Goal: Find specific page/section: Find specific page/section

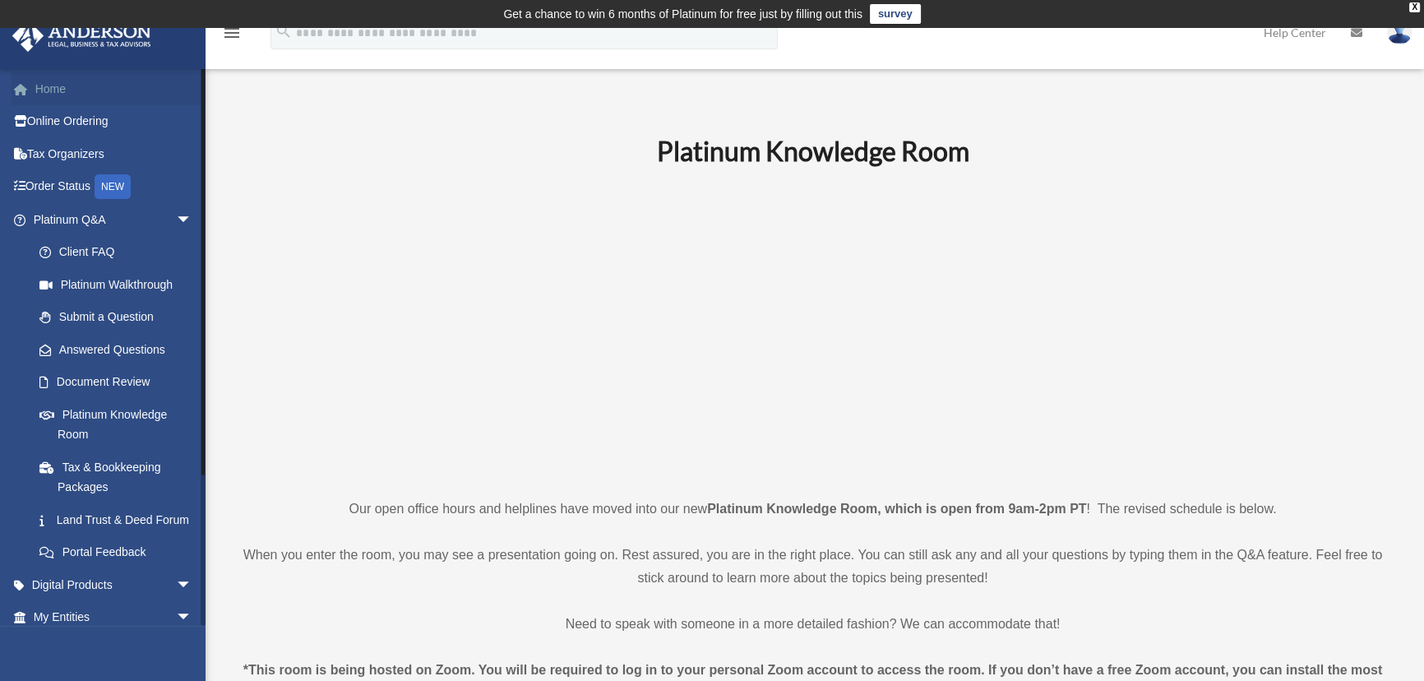
click at [55, 95] on link "Home" at bounding box center [115, 88] width 206 height 33
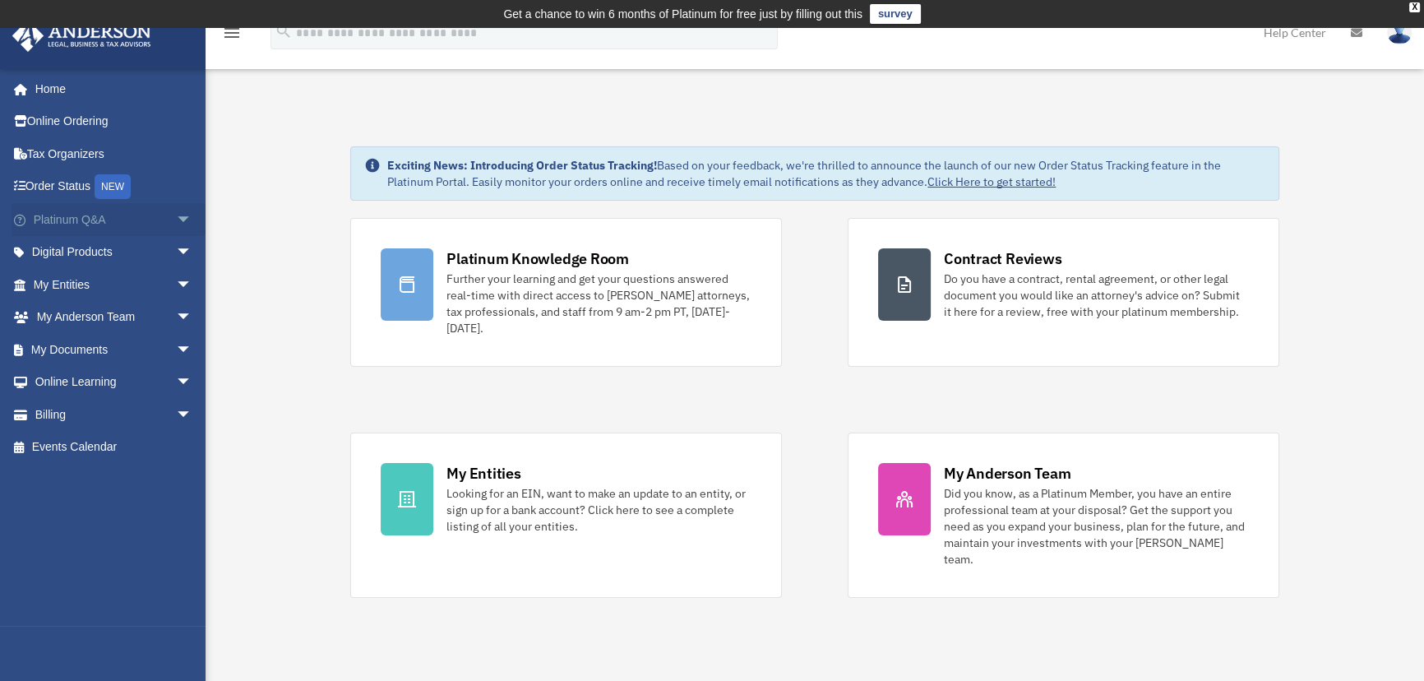
click at [176, 217] on span "arrow_drop_down" at bounding box center [192, 220] width 33 height 34
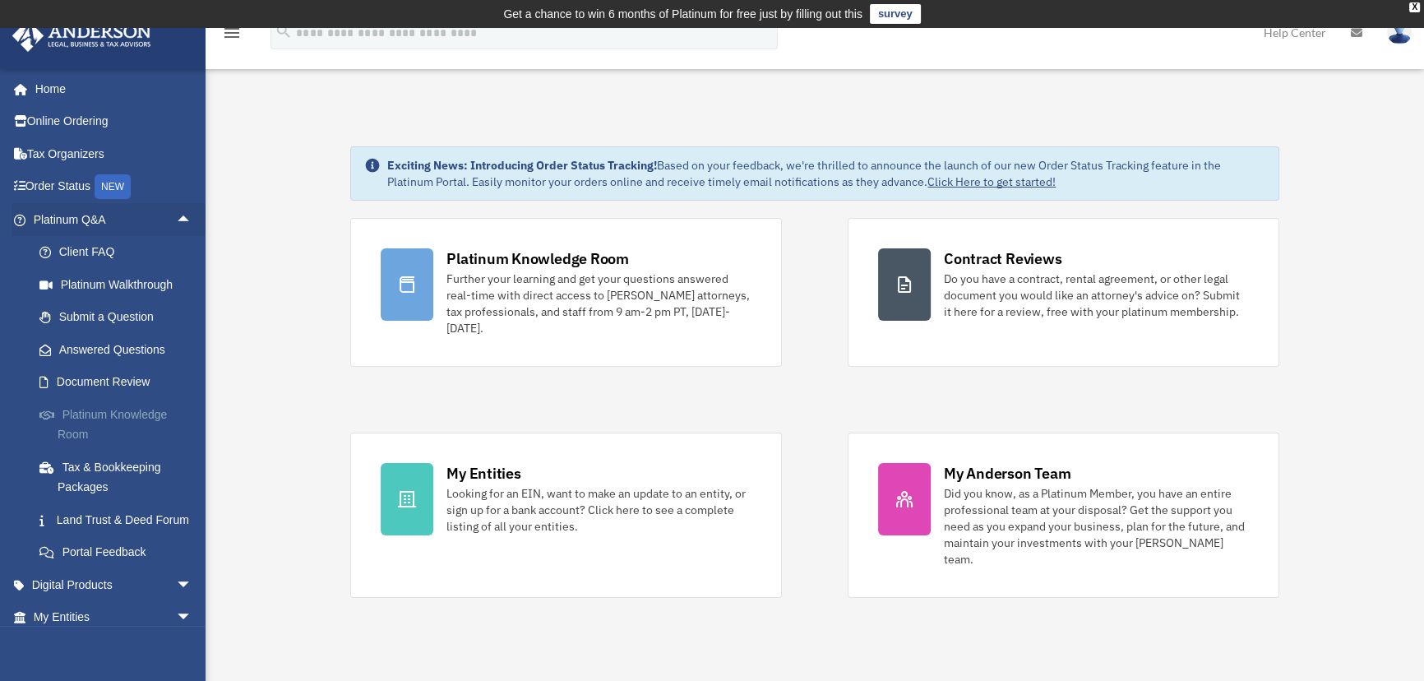
click at [120, 411] on link "Platinum Knowledge Room" at bounding box center [120, 424] width 194 height 53
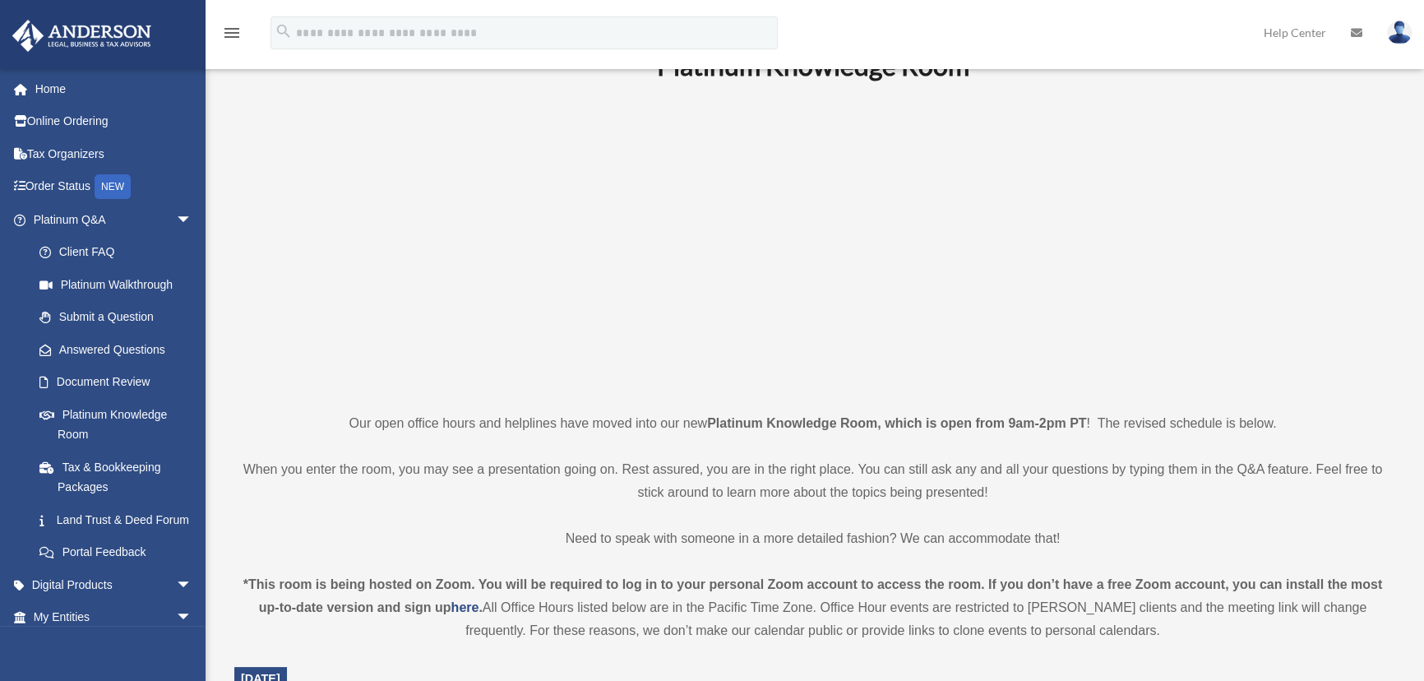
scroll to position [448, 0]
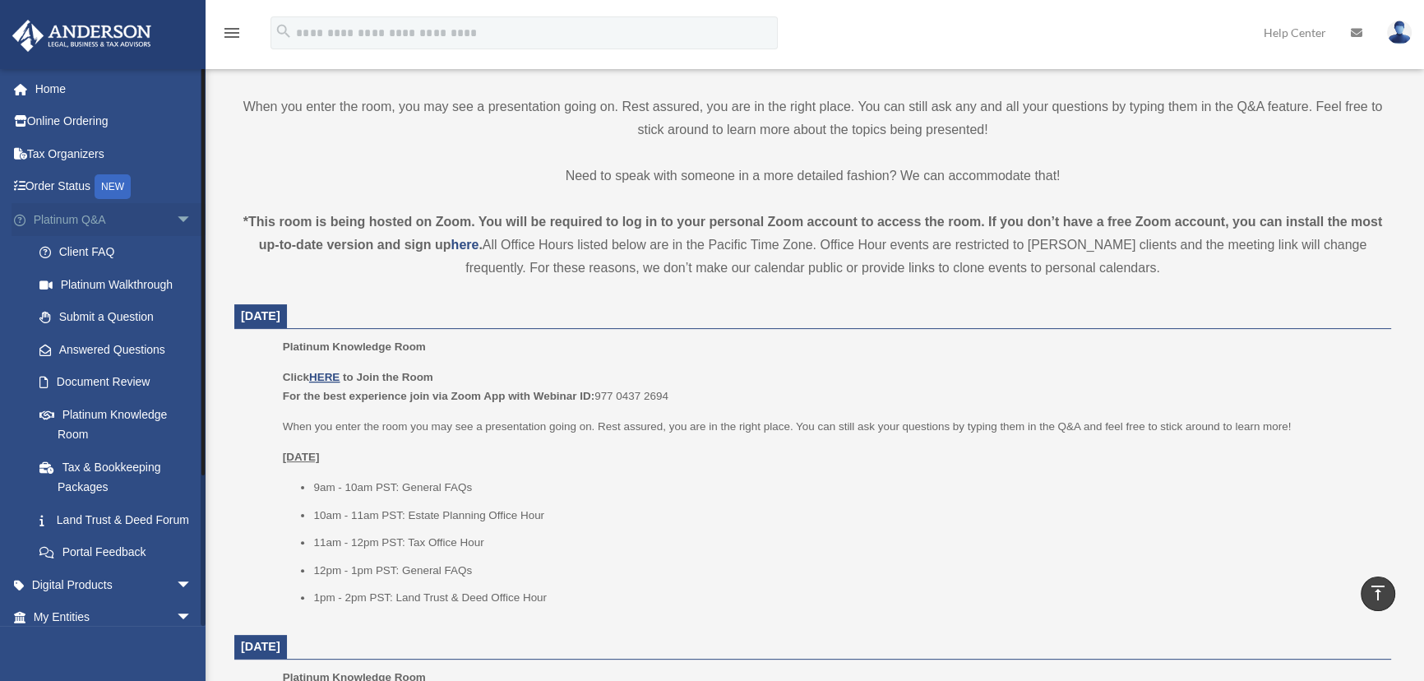
click at [176, 213] on span "arrow_drop_down" at bounding box center [192, 220] width 33 height 34
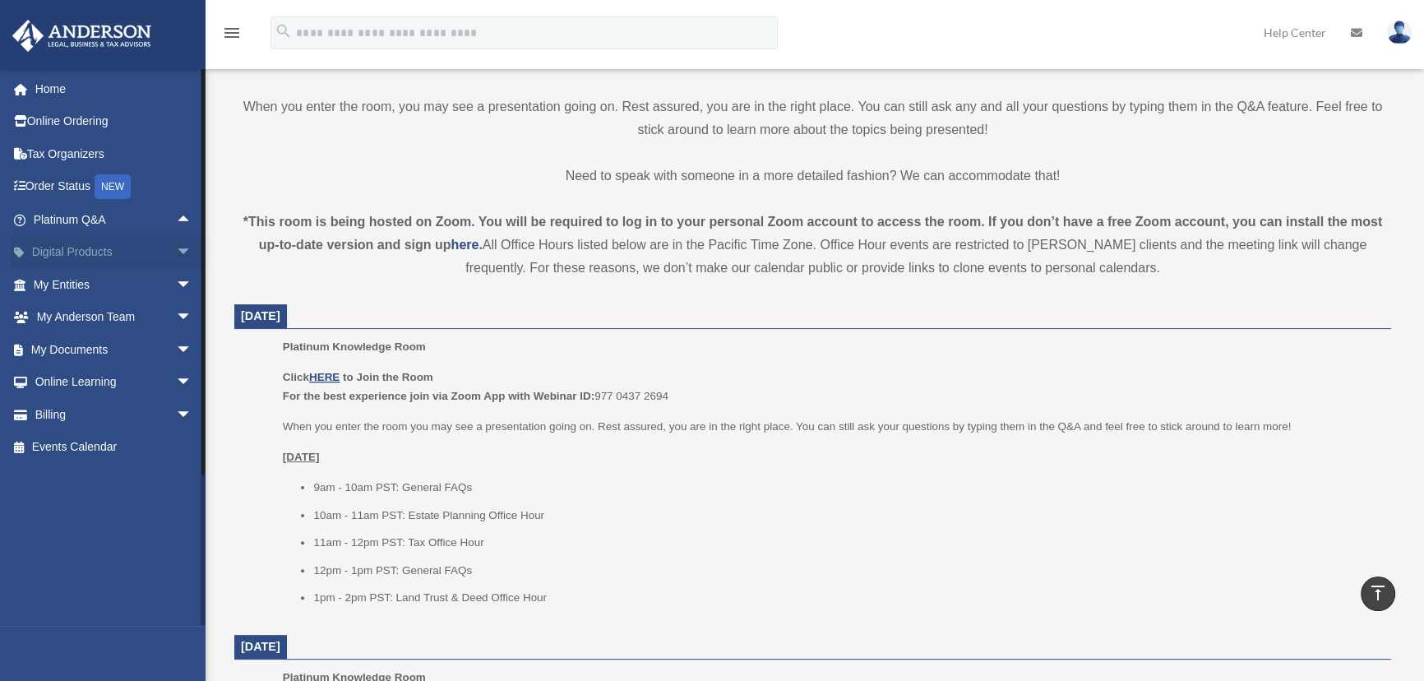
click at [176, 250] on span "arrow_drop_down" at bounding box center [192, 253] width 33 height 34
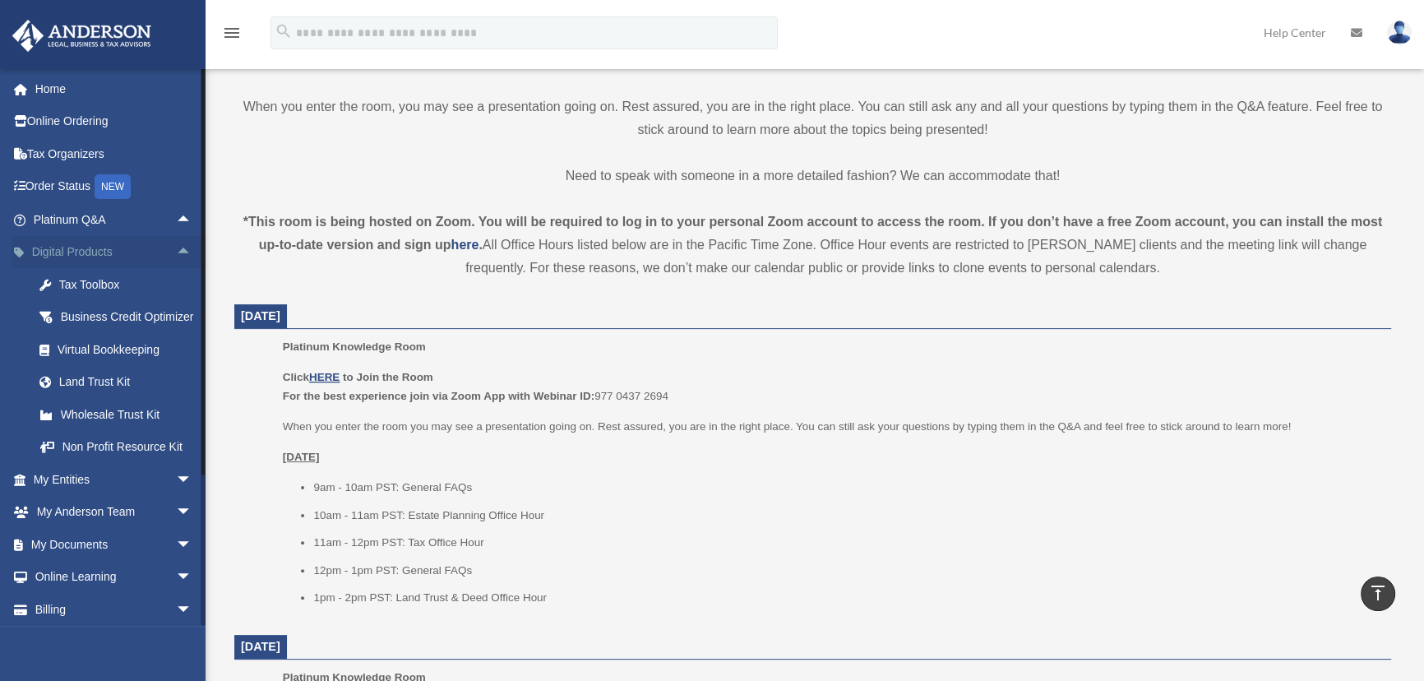
click at [176, 245] on span "arrow_drop_up" at bounding box center [192, 253] width 33 height 34
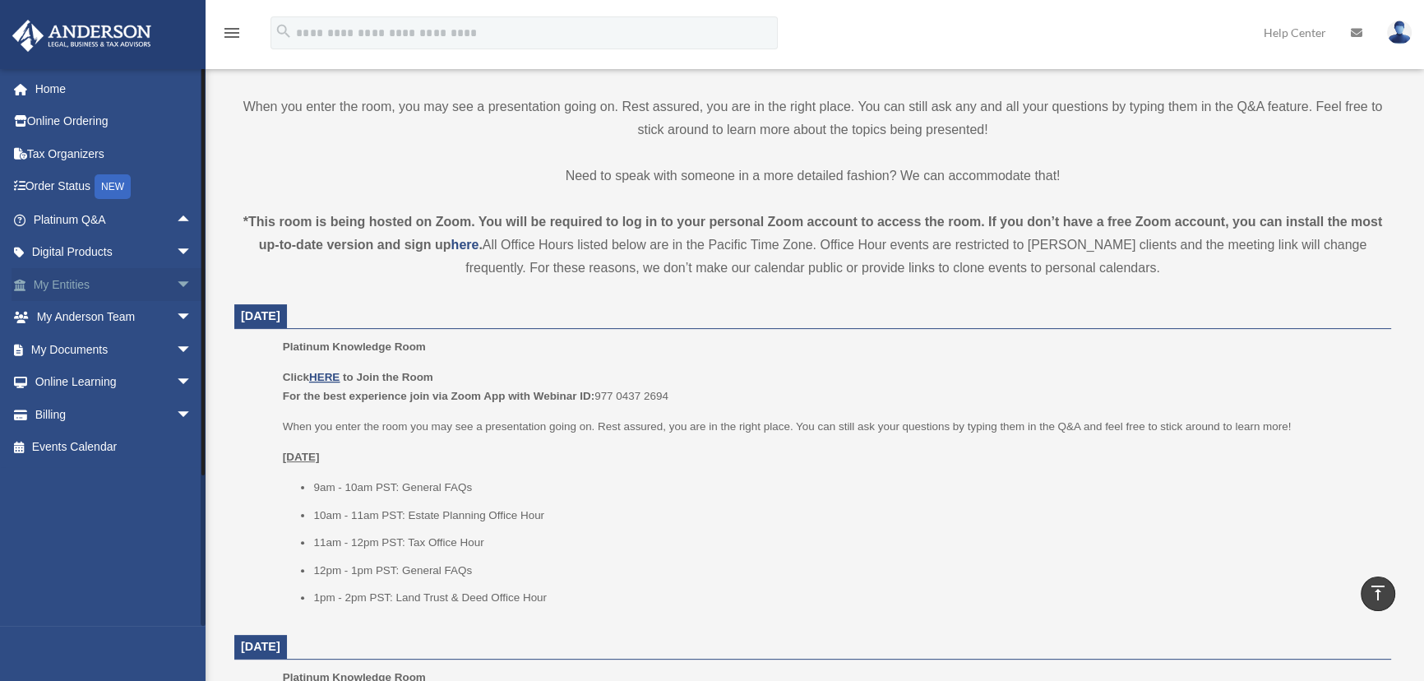
click at [176, 284] on span "arrow_drop_down" at bounding box center [192, 285] width 33 height 34
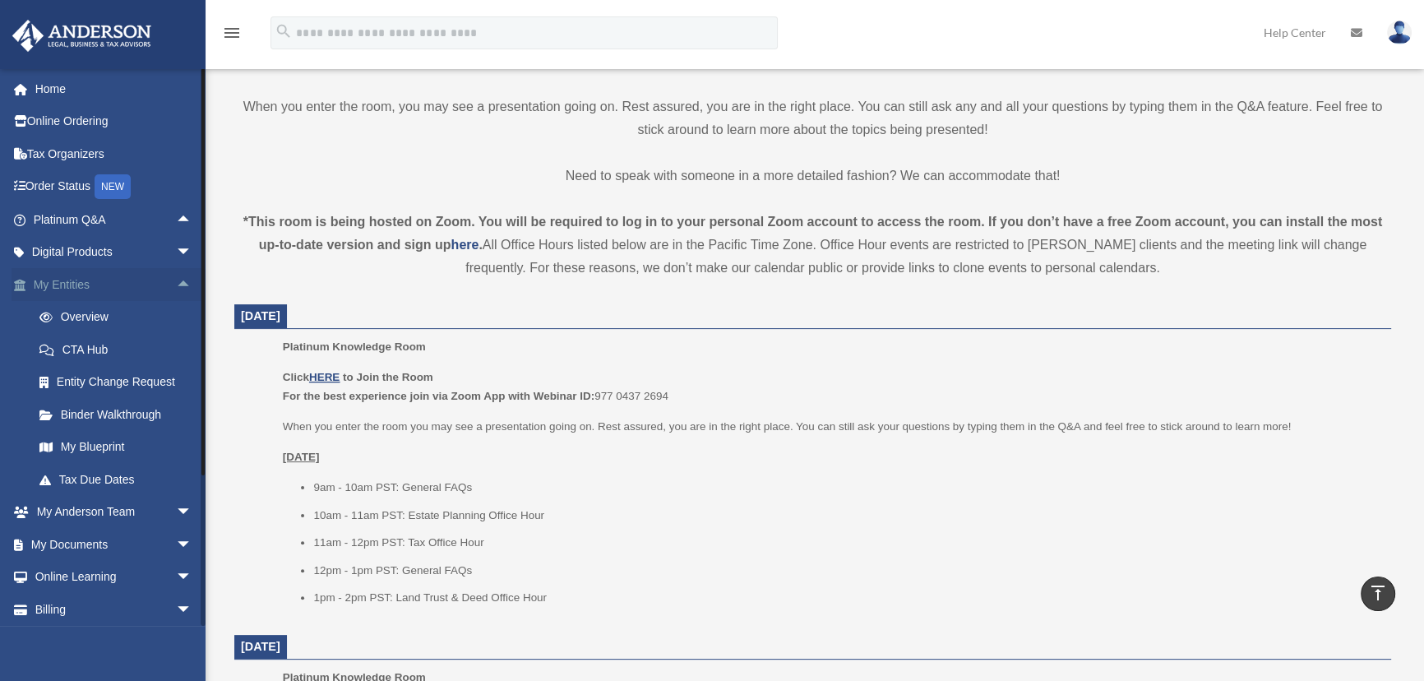
click at [176, 276] on span "arrow_drop_up" at bounding box center [192, 285] width 33 height 34
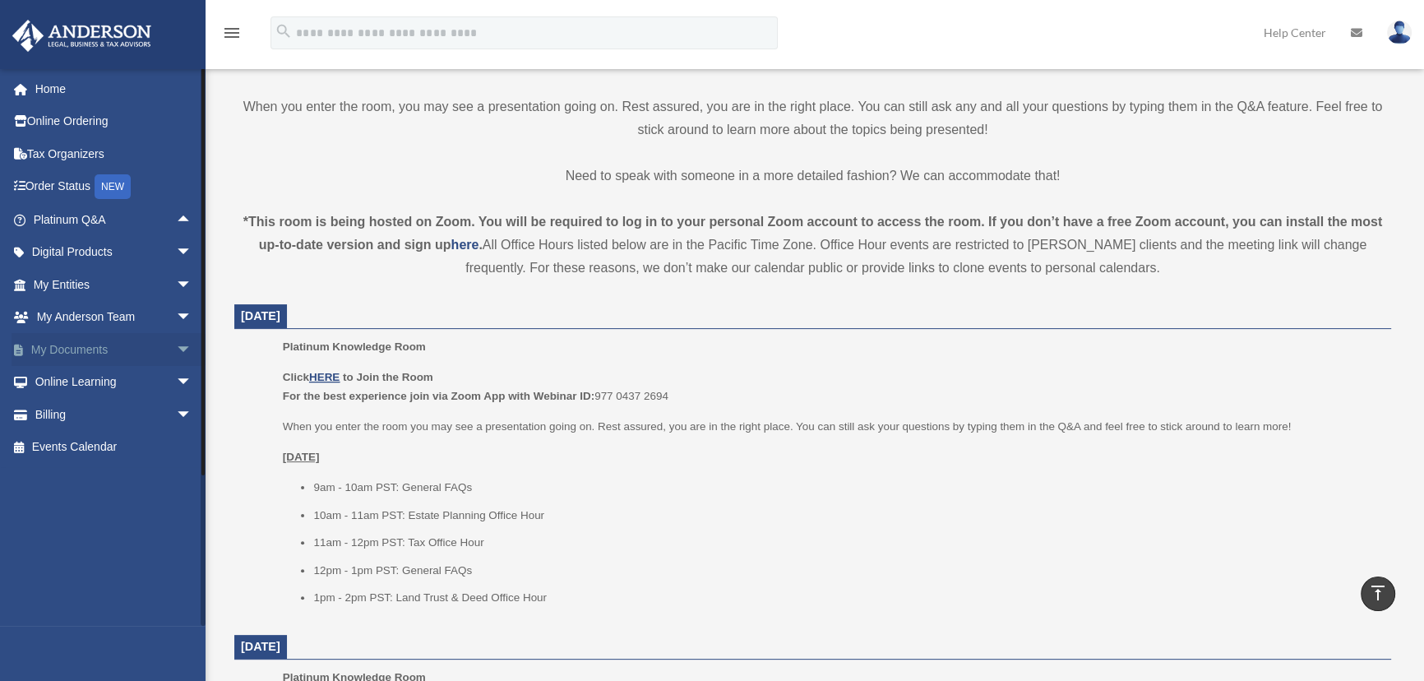
click at [176, 345] on span "arrow_drop_down" at bounding box center [192, 350] width 33 height 34
